Goal: Check status: Check status

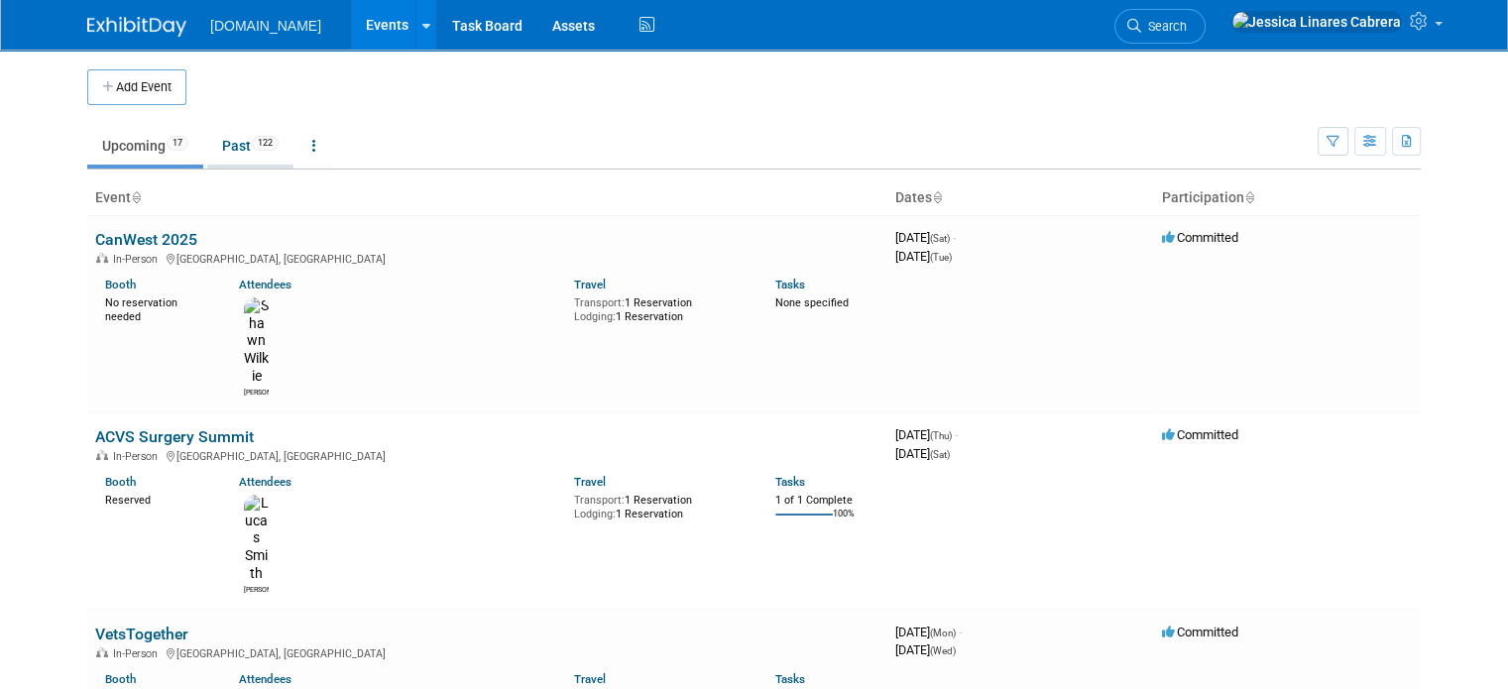
click at [222, 152] on link "Past 122" at bounding box center [250, 146] width 86 height 38
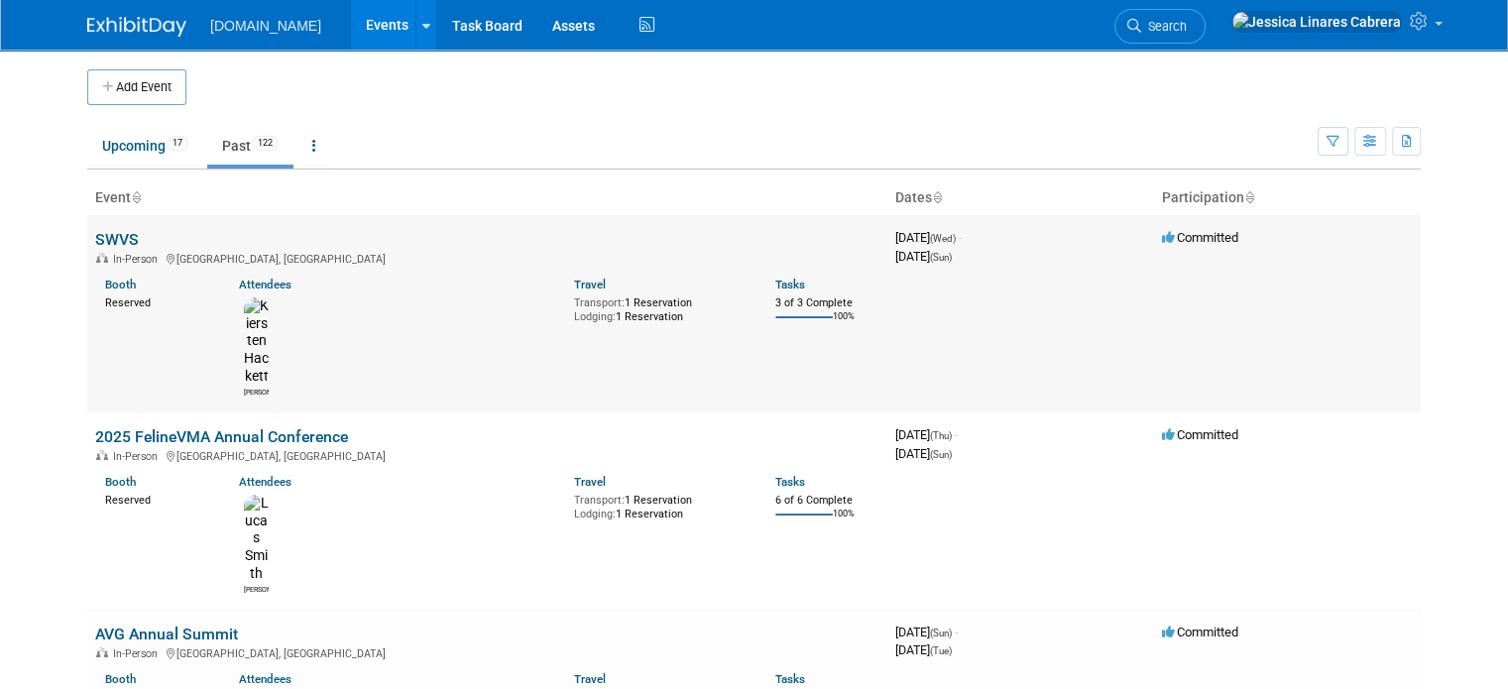
click at [116, 246] on link "SWVS" at bounding box center [117, 239] width 44 height 19
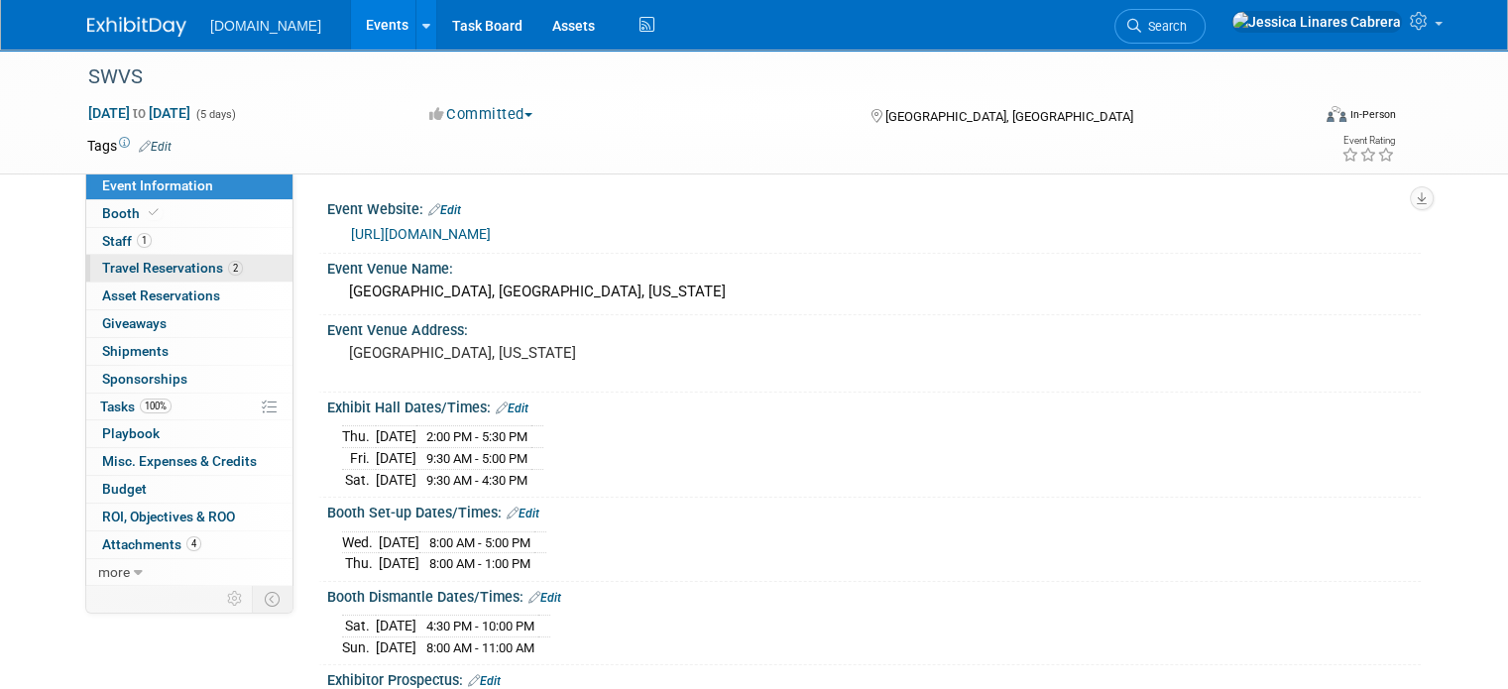
click at [127, 267] on span "Travel Reservations 2" at bounding box center [172, 268] width 141 height 16
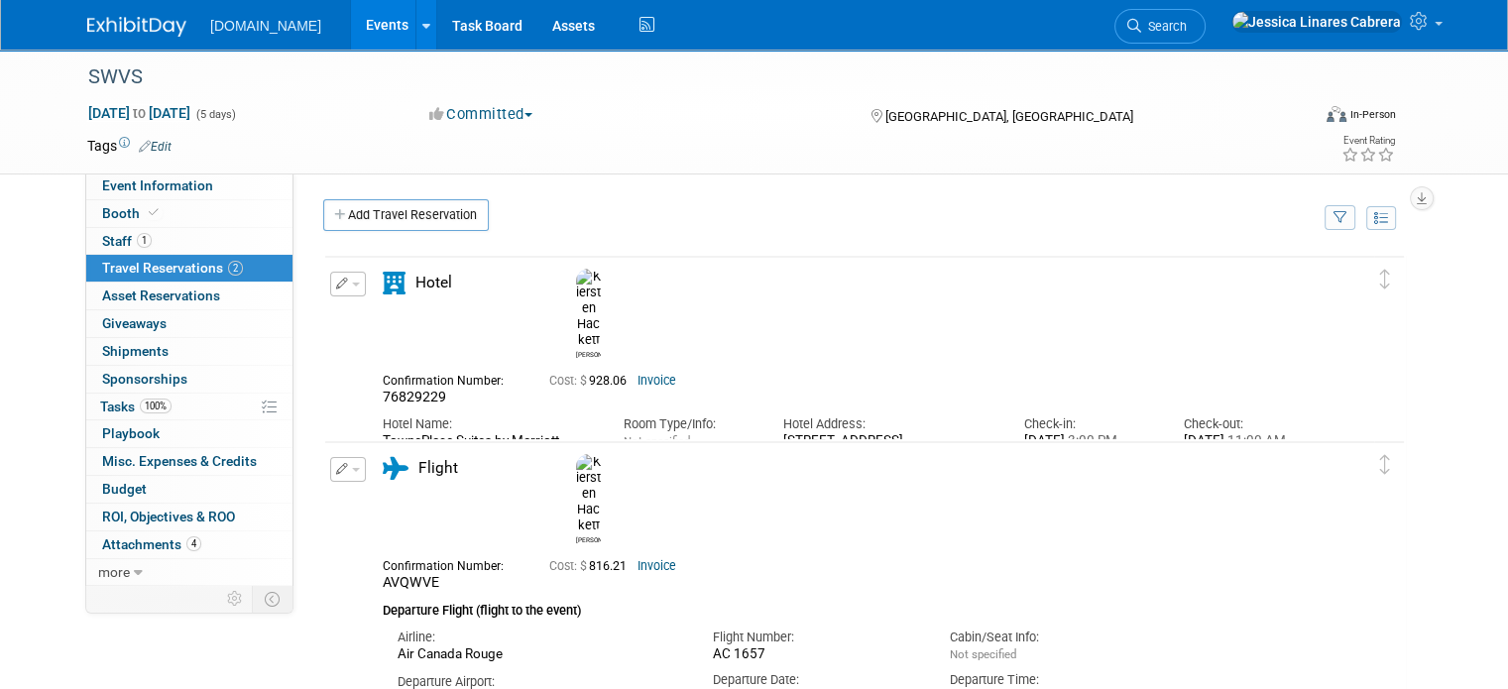
click at [637, 374] on link "Invoice" at bounding box center [656, 381] width 39 height 14
